Goal: Information Seeking & Learning: Learn about a topic

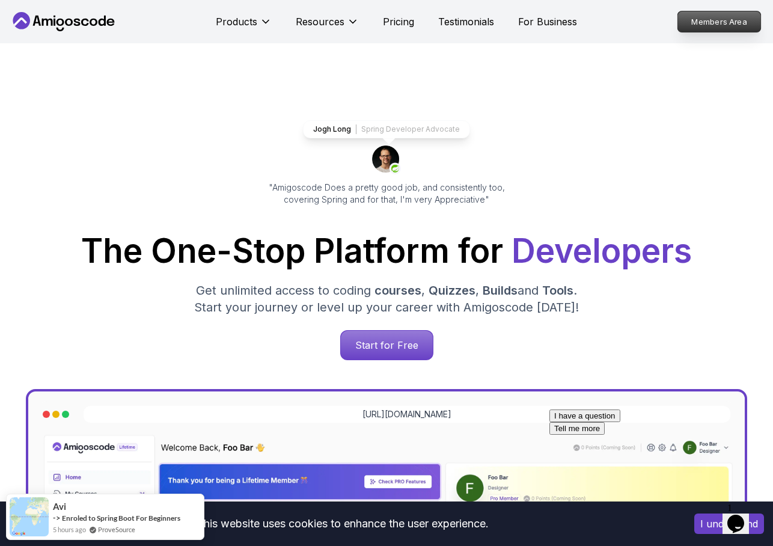
click at [698, 23] on p "Members Area" at bounding box center [719, 21] width 83 height 20
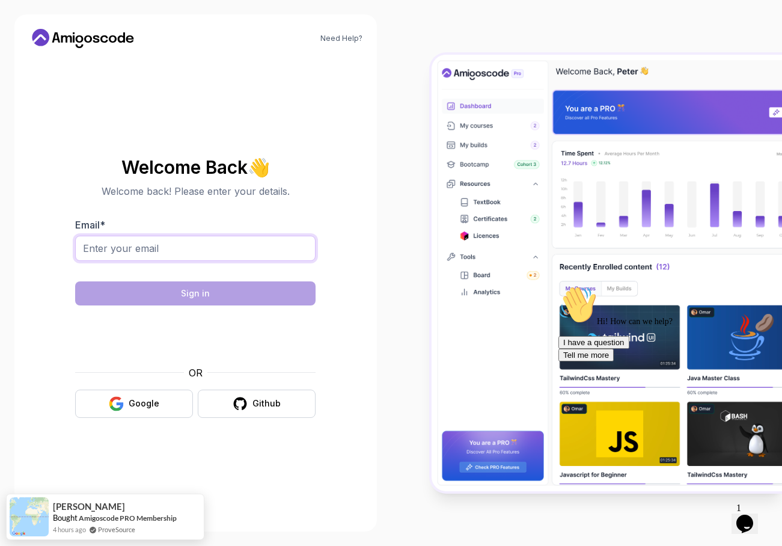
type input "phil.pattillo@outlook.com"
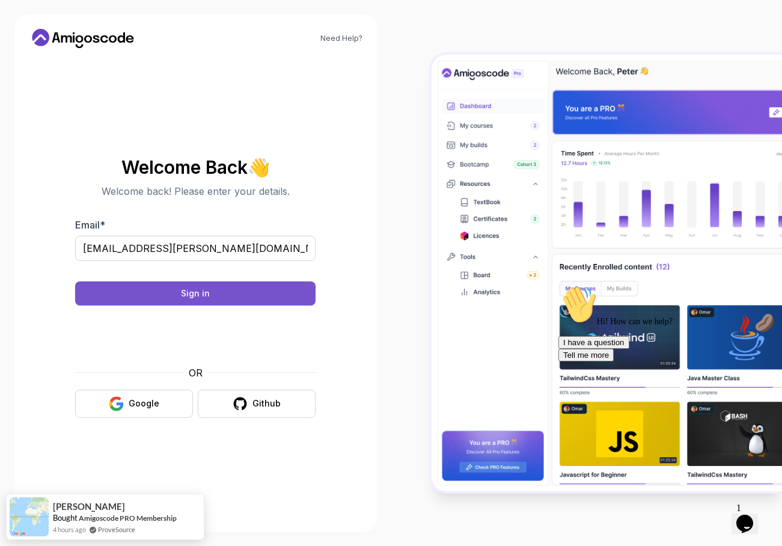
click at [172, 291] on button "Sign in" at bounding box center [195, 293] width 240 height 24
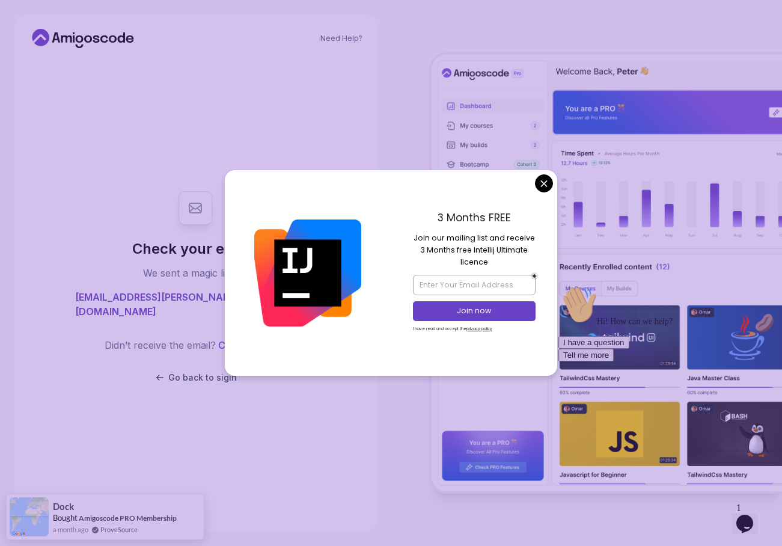
click at [540, 186] on body "Need Help? Check your email. We sent a magic link to phil.pattillo@outlook.com …" at bounding box center [391, 273] width 782 height 546
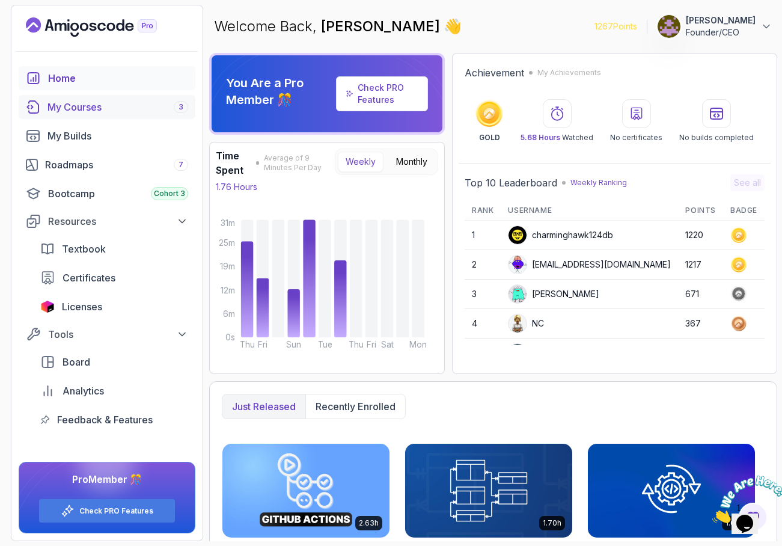
click at [81, 110] on div "My Courses 3" at bounding box center [117, 107] width 141 height 14
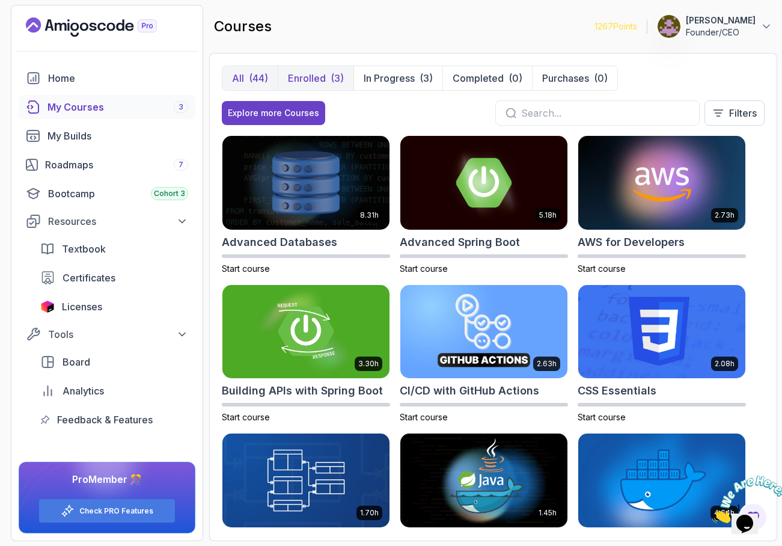
click at [315, 78] on p "Enrolled" at bounding box center [307, 78] width 38 height 14
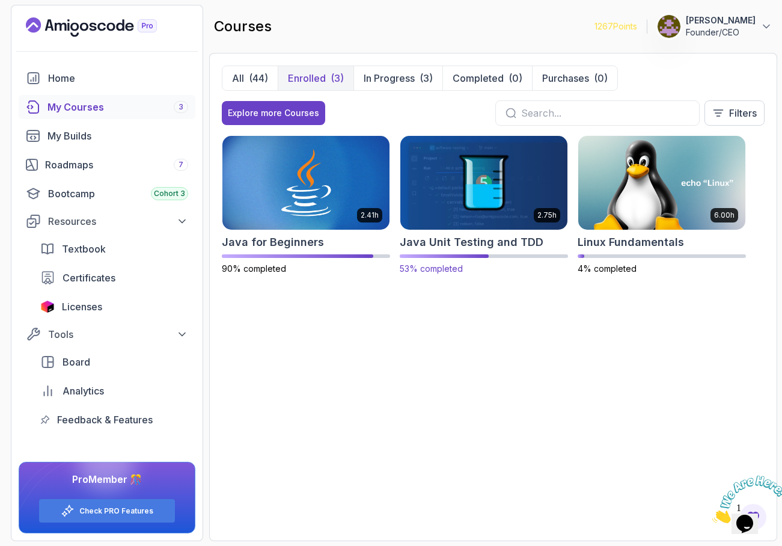
click at [480, 197] on img at bounding box center [483, 182] width 175 height 98
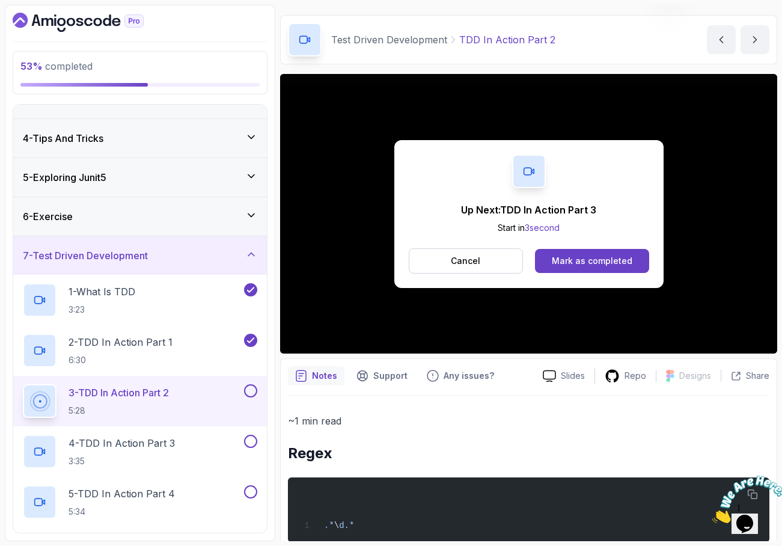
scroll to position [105, 0]
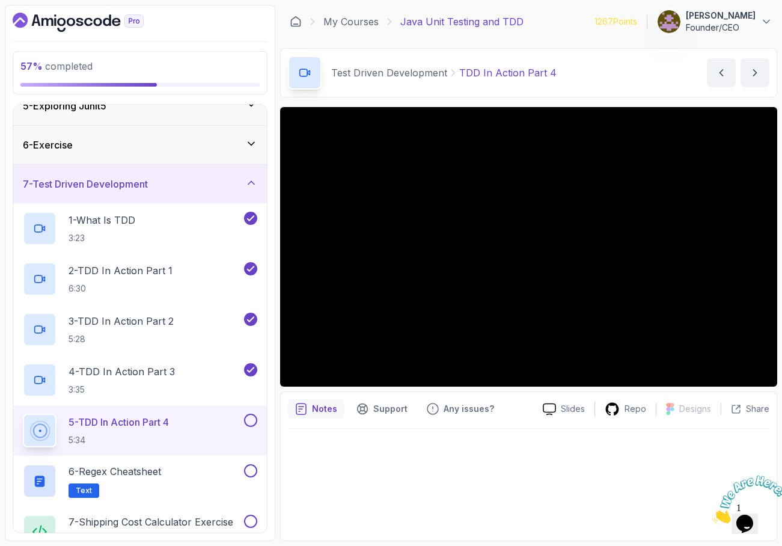
scroll to position [225, 0]
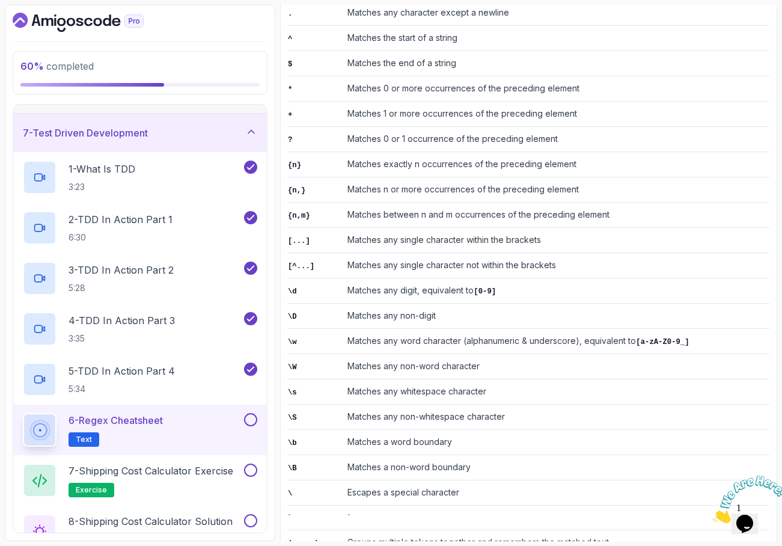
scroll to position [346, 0]
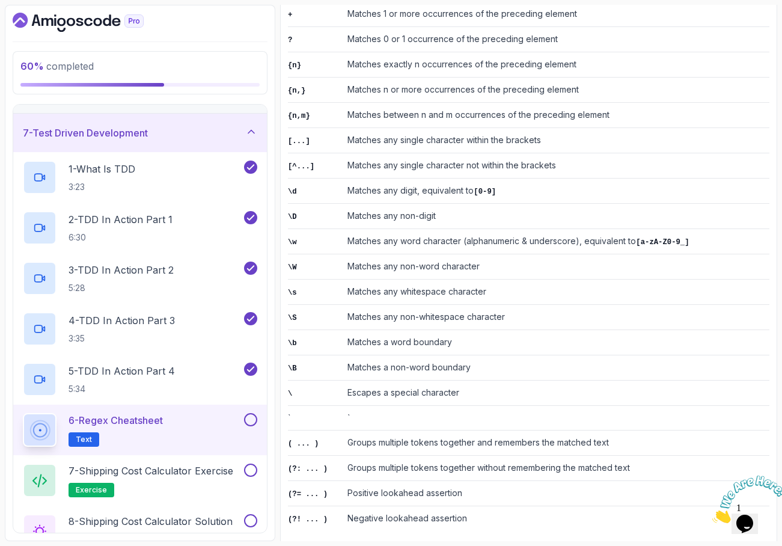
click at [252, 421] on button at bounding box center [250, 419] width 13 height 13
click at [43, 430] on icon at bounding box center [39, 429] width 27 height 27
click at [91, 439] on p "Text" at bounding box center [84, 439] width 31 height 14
click at [39, 477] on icon at bounding box center [39, 481] width 14 height 14
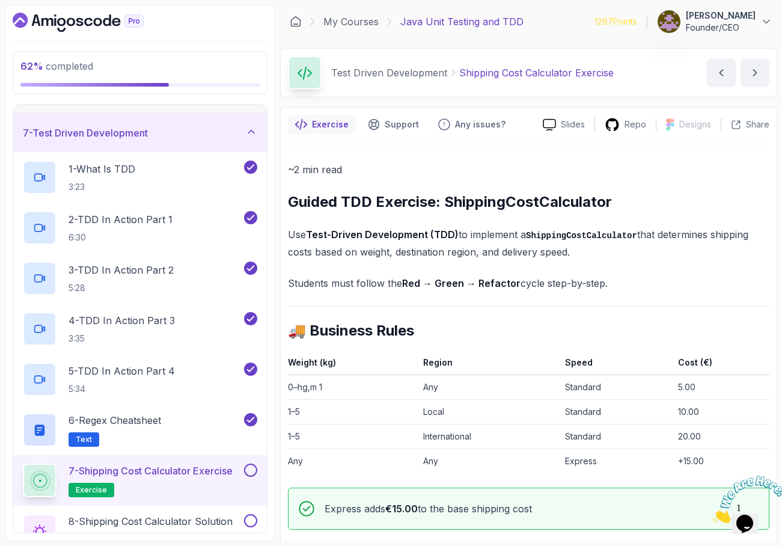
click at [720, 25] on p "Founder/CEO" at bounding box center [721, 28] width 70 height 12
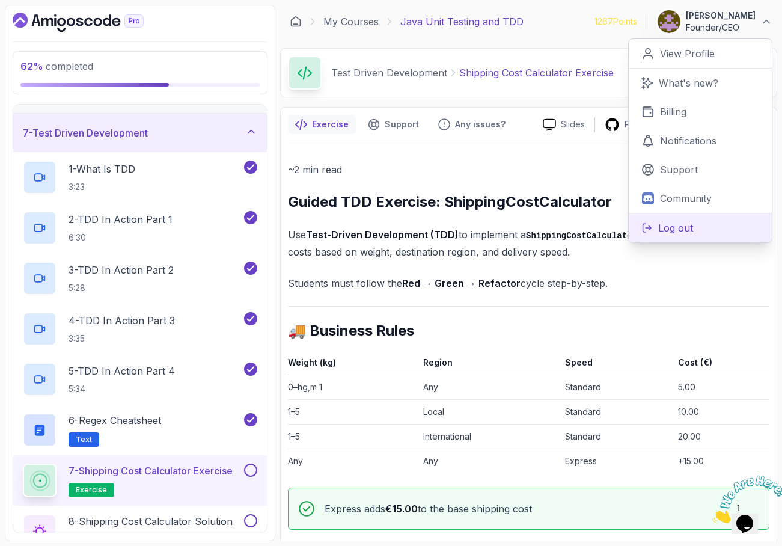
click at [687, 227] on p "Log out" at bounding box center [675, 228] width 35 height 14
